Goal: Find specific page/section: Find specific page/section

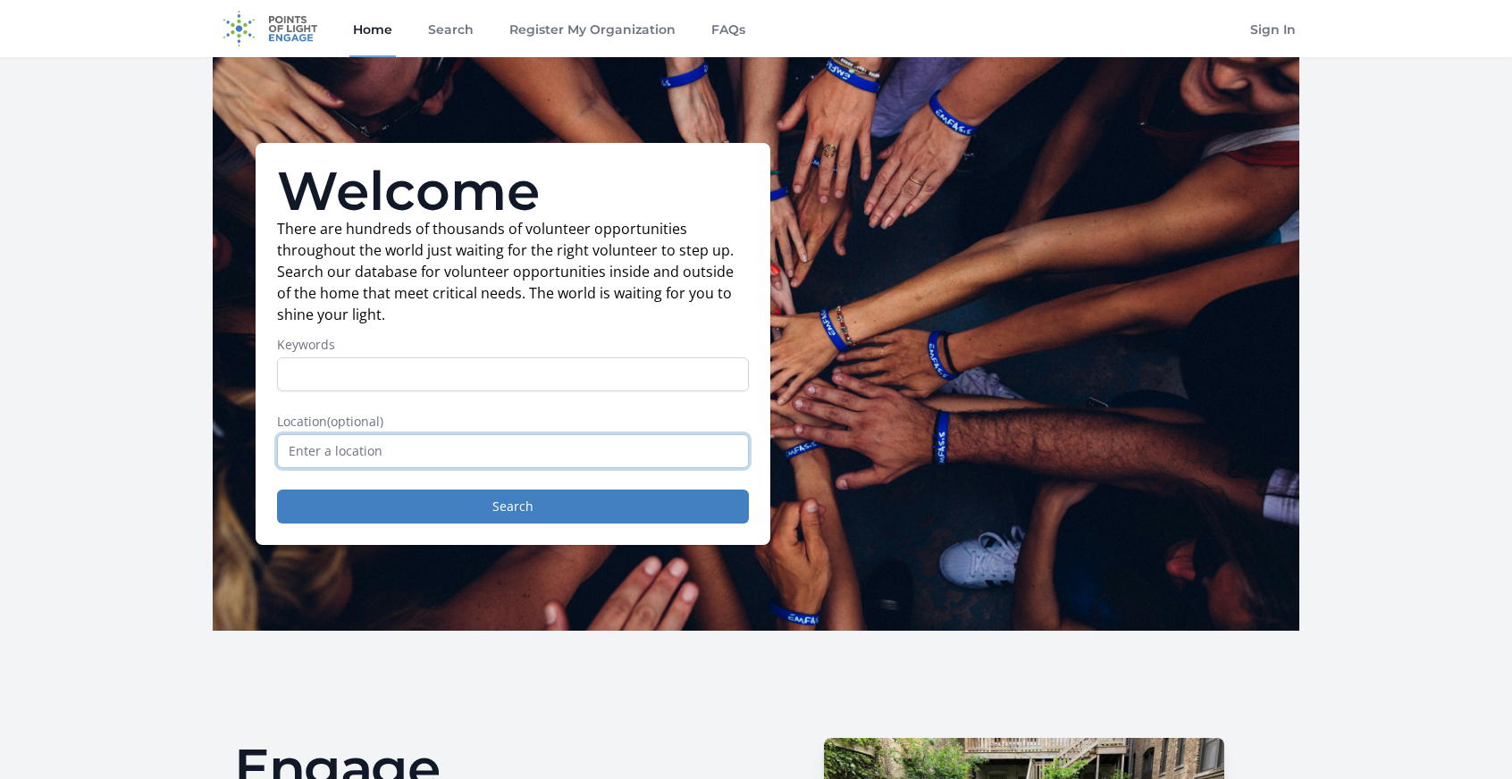
click at [382, 441] on input "text" at bounding box center [513, 451] width 472 height 34
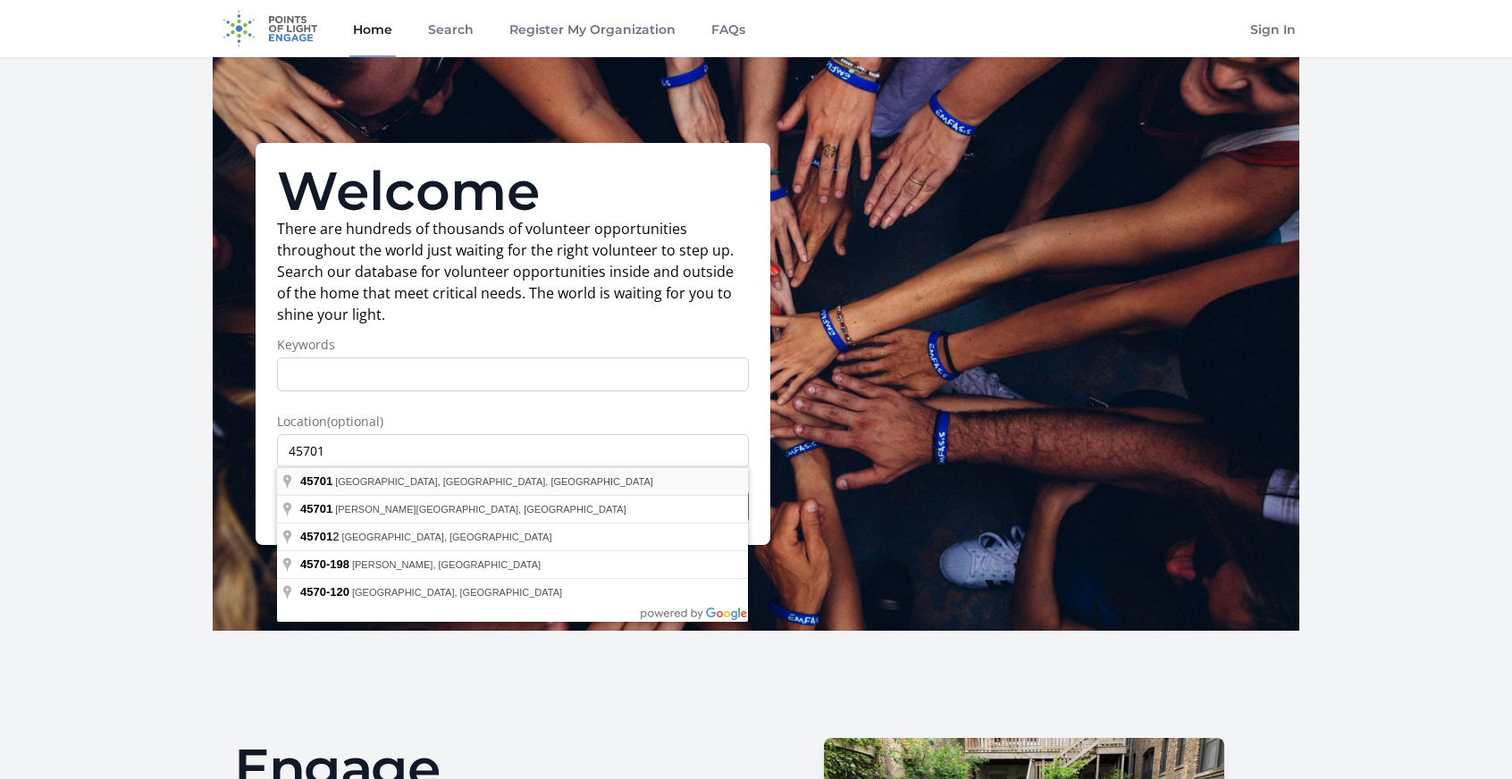
type input "[GEOGRAPHIC_DATA], [GEOGRAPHIC_DATA]"
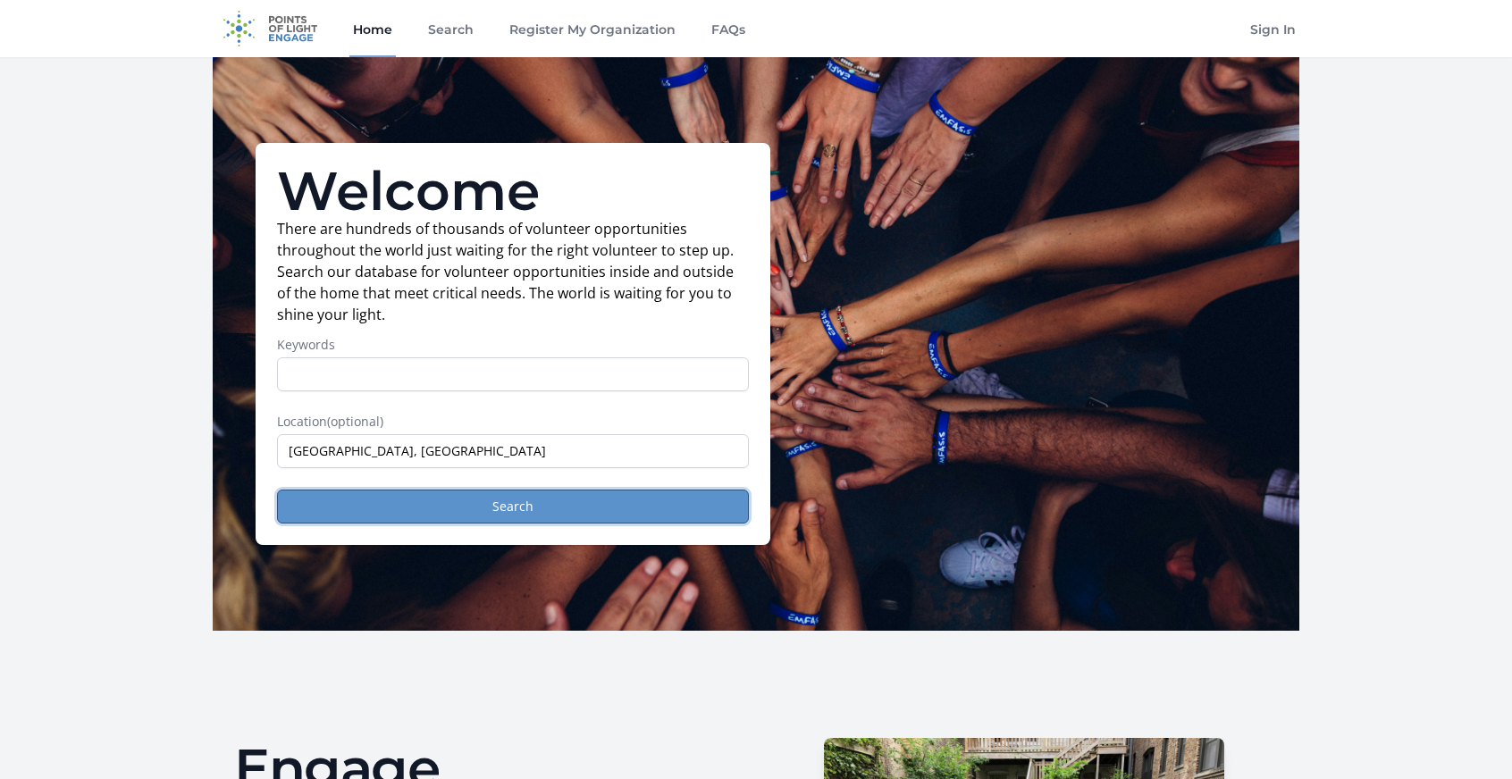
click at [426, 496] on button "Search" at bounding box center [513, 507] width 472 height 34
